Goal: Check status: Check status

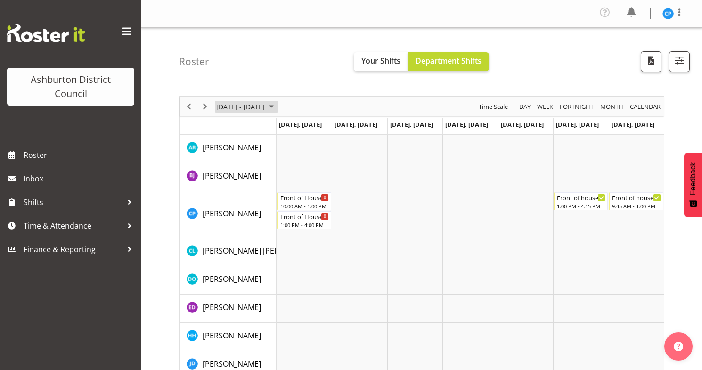
click at [275, 106] on span "July 21 - 27, 2025" at bounding box center [271, 107] width 11 height 12
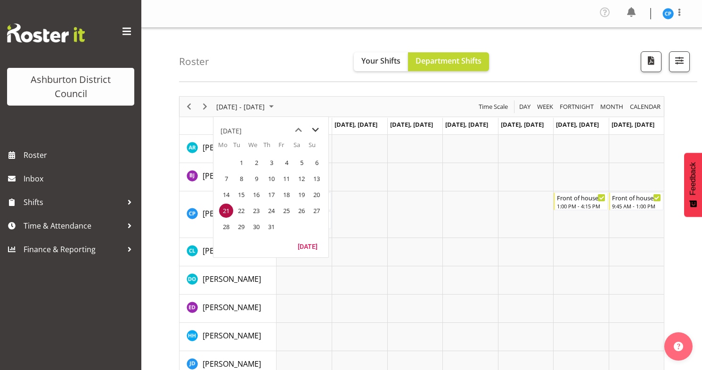
click at [316, 130] on span "next month" at bounding box center [315, 130] width 16 height 17
click at [315, 131] on span "next month" at bounding box center [315, 130] width 16 height 17
click at [229, 158] on span "1" at bounding box center [226, 163] width 14 height 14
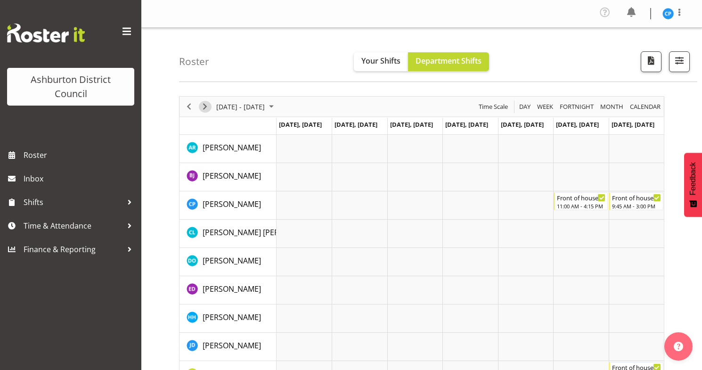
click at [206, 103] on span "Next" at bounding box center [204, 107] width 11 height 12
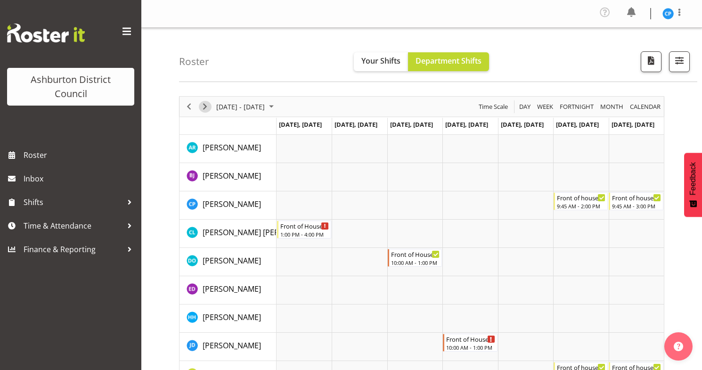
click at [206, 107] on span "Next" at bounding box center [204, 107] width 11 height 12
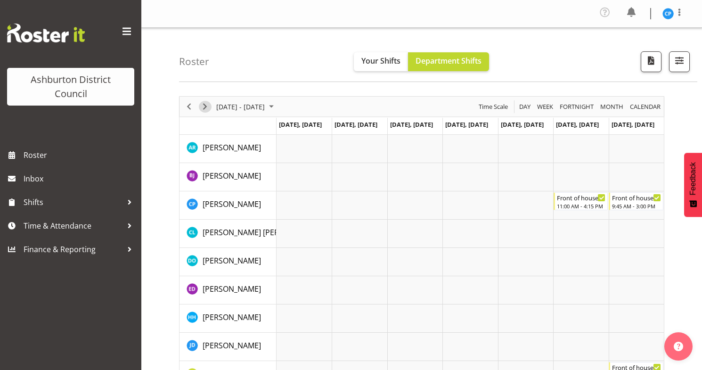
click at [206, 107] on span "Next" at bounding box center [204, 107] width 11 height 12
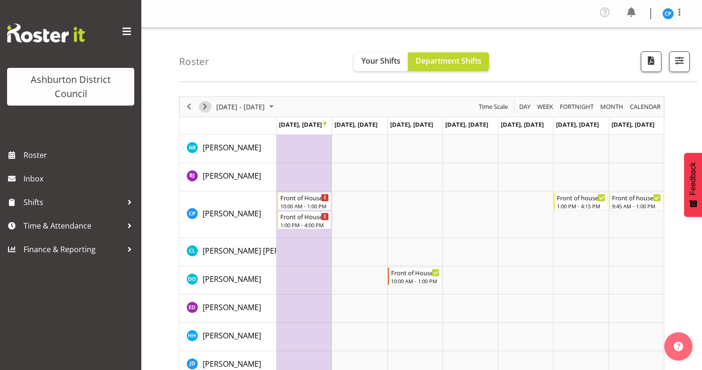
click at [202, 106] on span "Next" at bounding box center [204, 107] width 11 height 12
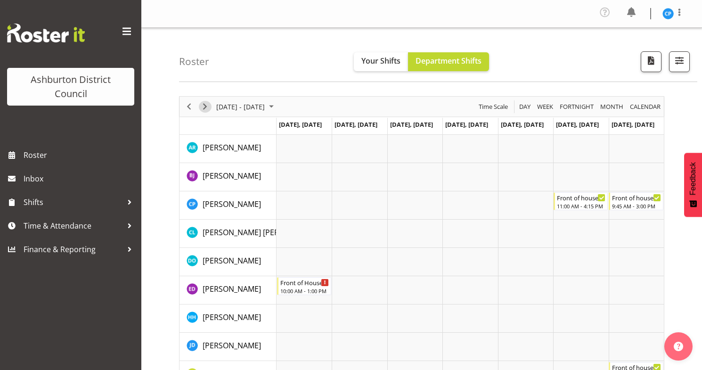
click at [202, 106] on span "Next" at bounding box center [204, 107] width 11 height 12
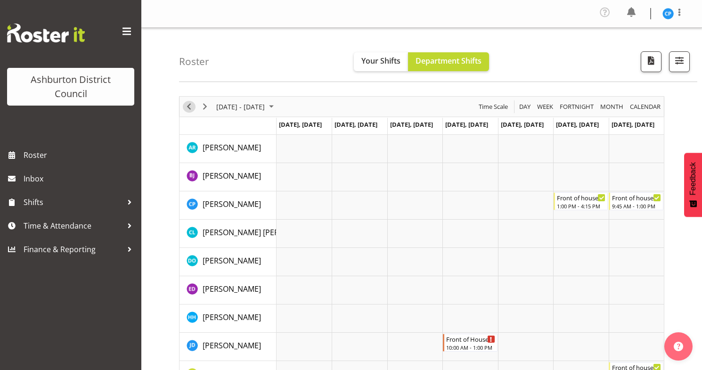
click at [189, 107] on span "Previous" at bounding box center [188, 107] width 11 height 12
